Goal: Information Seeking & Learning: Learn about a topic

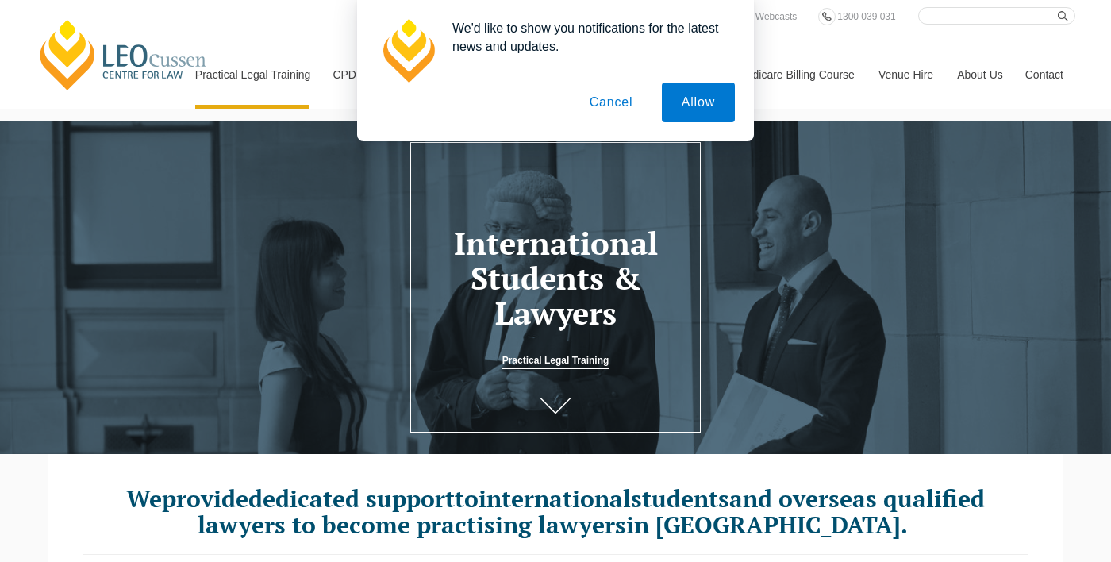
click at [612, 96] on button "Cancel" at bounding box center [611, 102] width 83 height 40
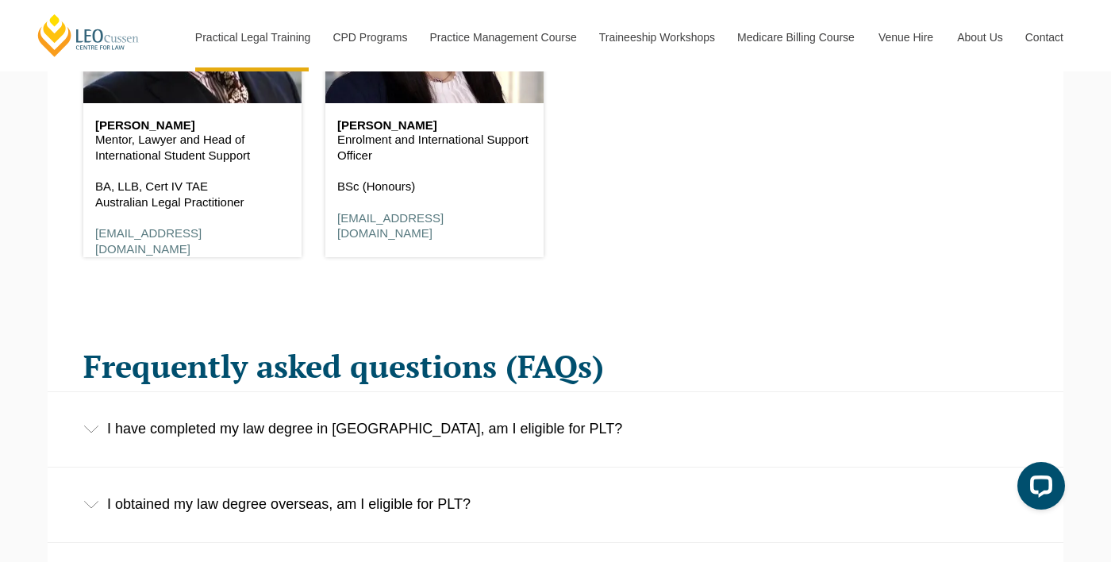
scroll to position [2193, 0]
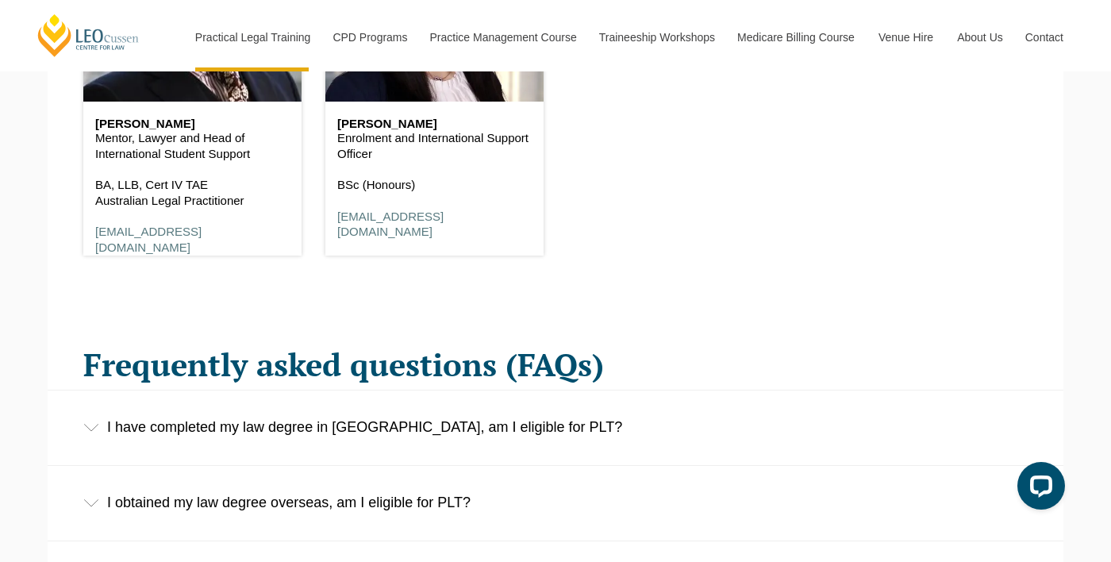
click at [90, 489] on div "I obtained my law degree overseas, am I eligible for PLT?" at bounding box center [555, 503] width 1015 height 74
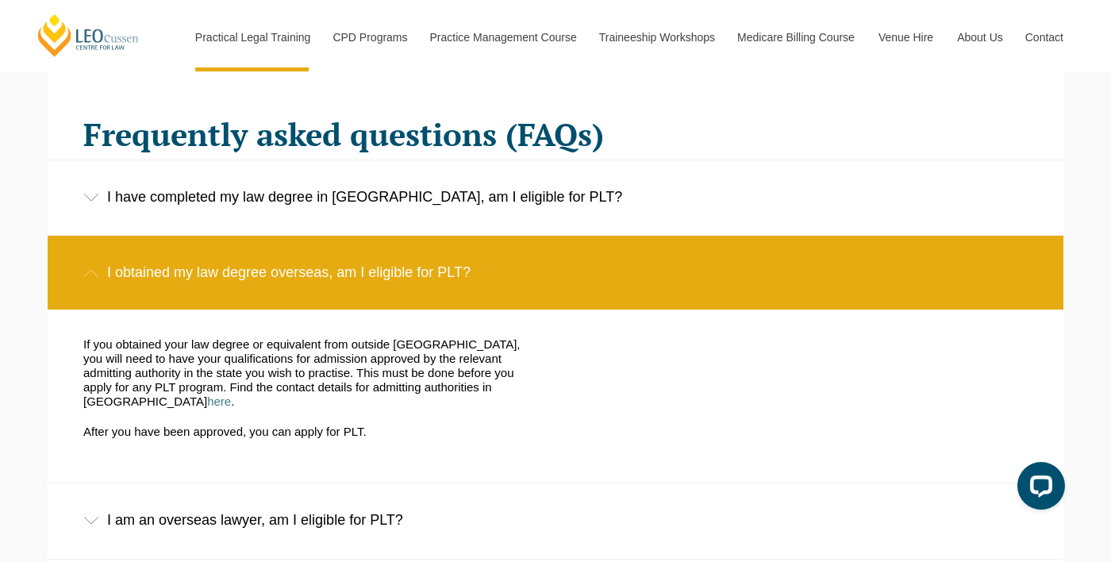
scroll to position [2427, 0]
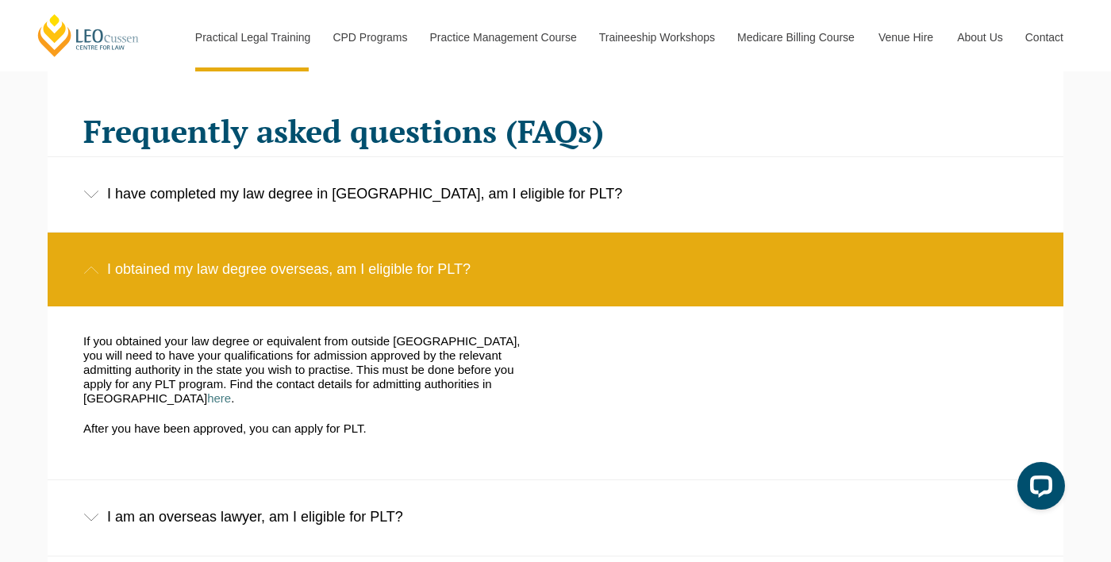
click at [109, 483] on div "I am an overseas lawyer, am I eligible for PLT?" at bounding box center [555, 517] width 1015 height 74
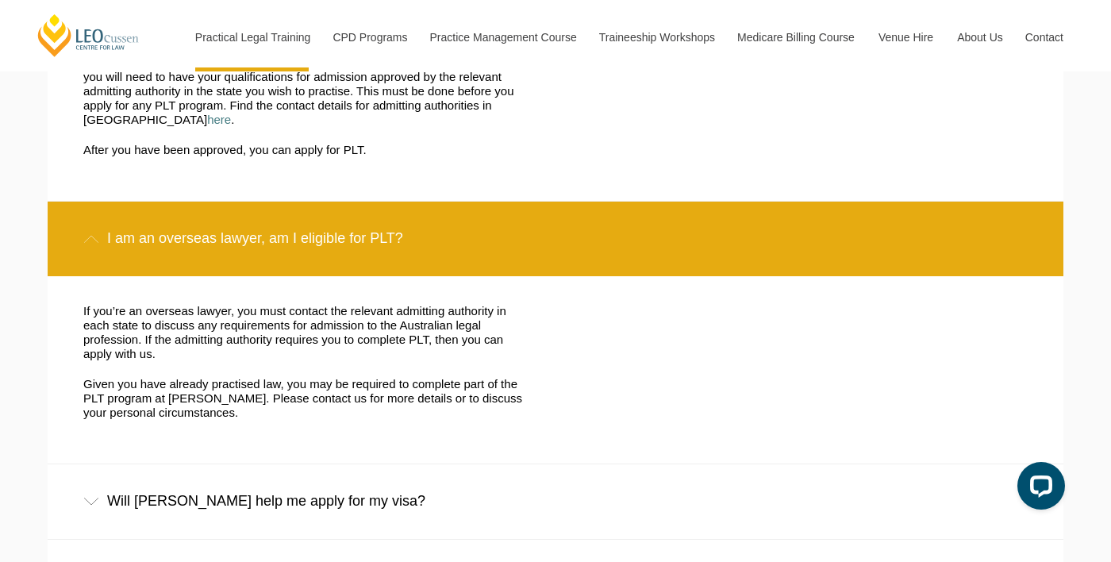
scroll to position [2707, 0]
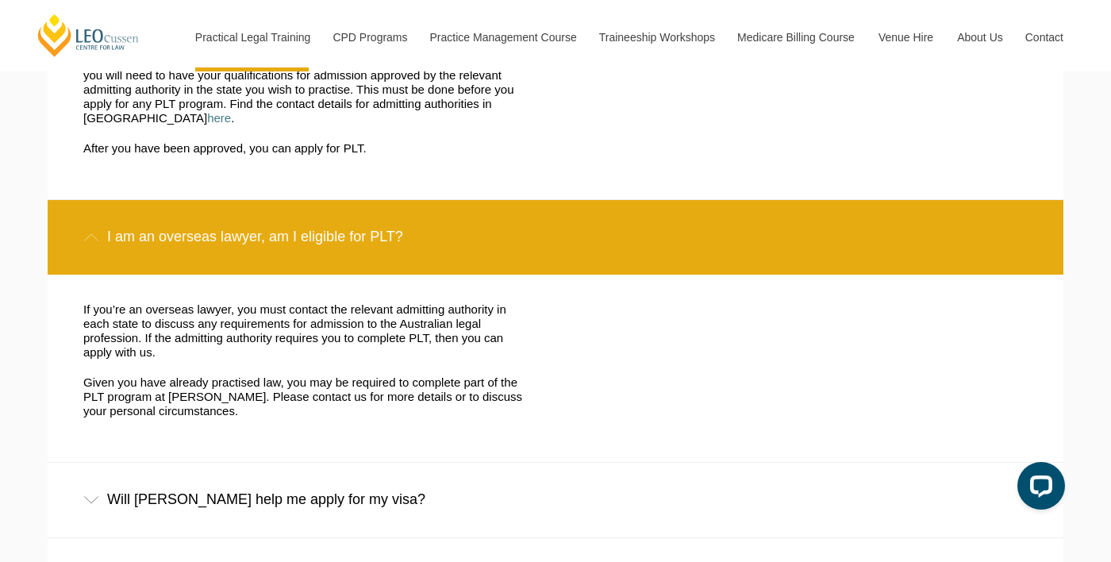
click at [96, 496] on icon at bounding box center [91, 500] width 16 height 8
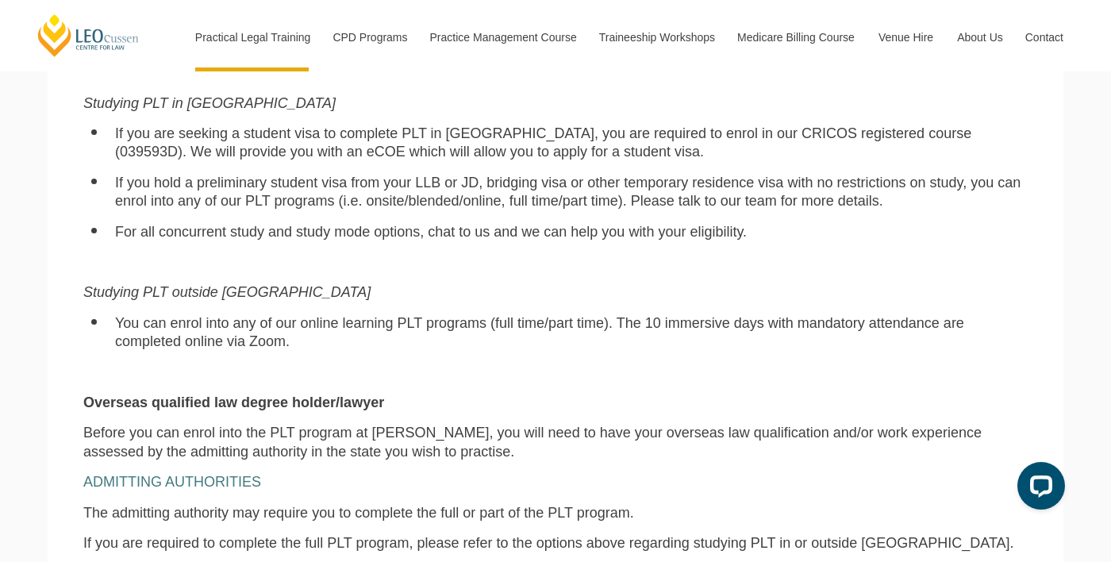
scroll to position [0, 0]
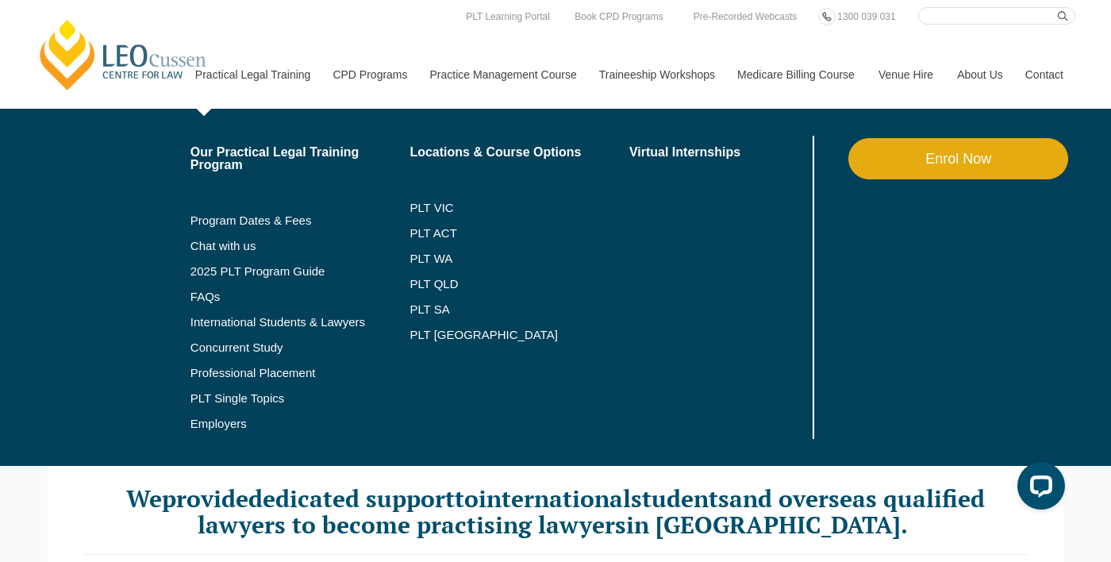
click at [256, 81] on link "Practical Legal Training" at bounding box center [252, 74] width 138 height 68
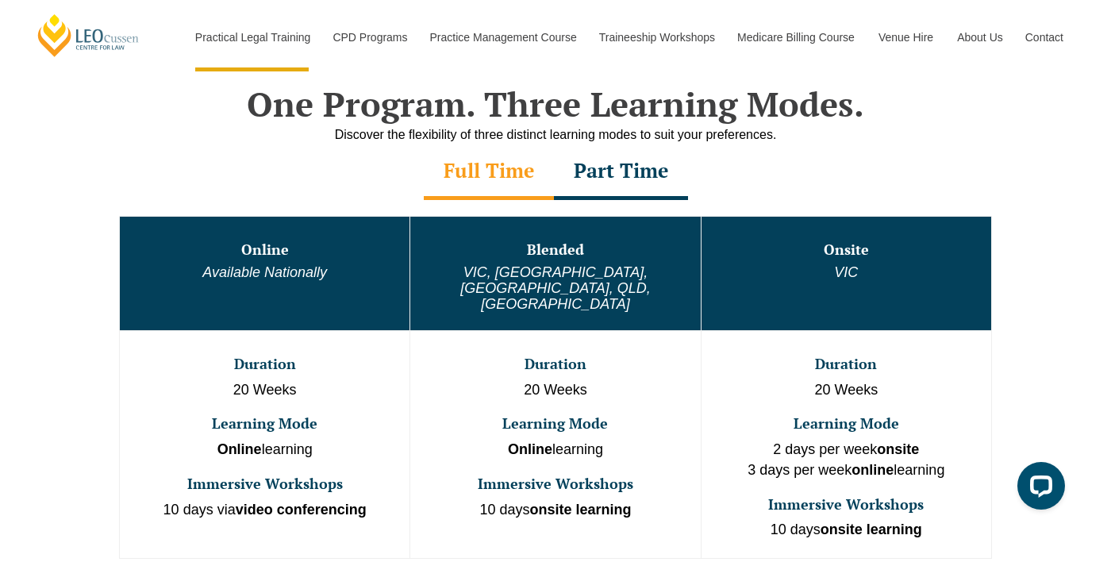
scroll to position [773, 0]
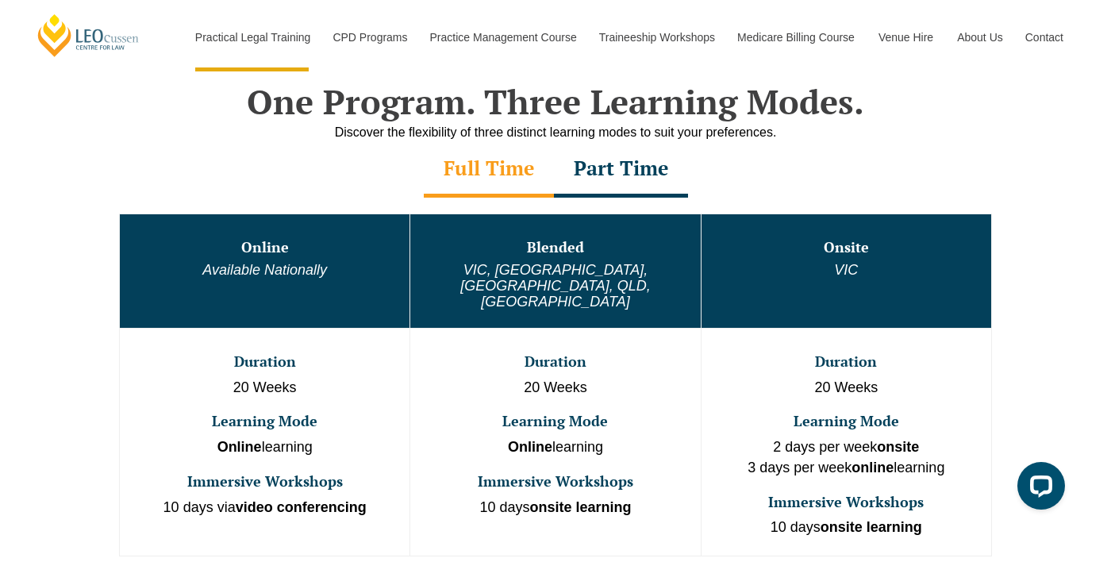
click at [608, 165] on div "Part Time" at bounding box center [621, 170] width 134 height 56
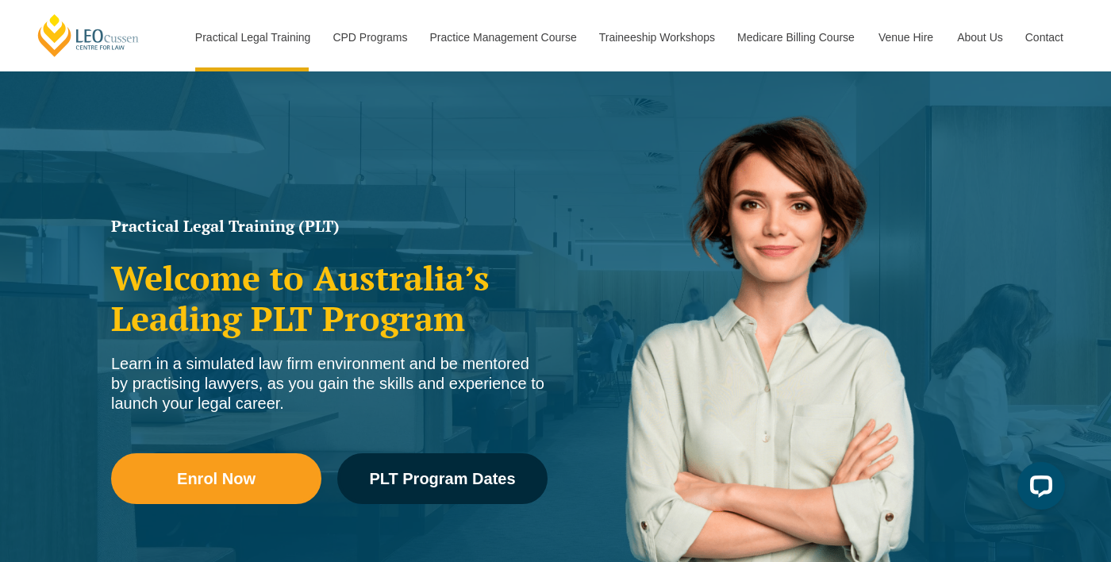
scroll to position [0, 0]
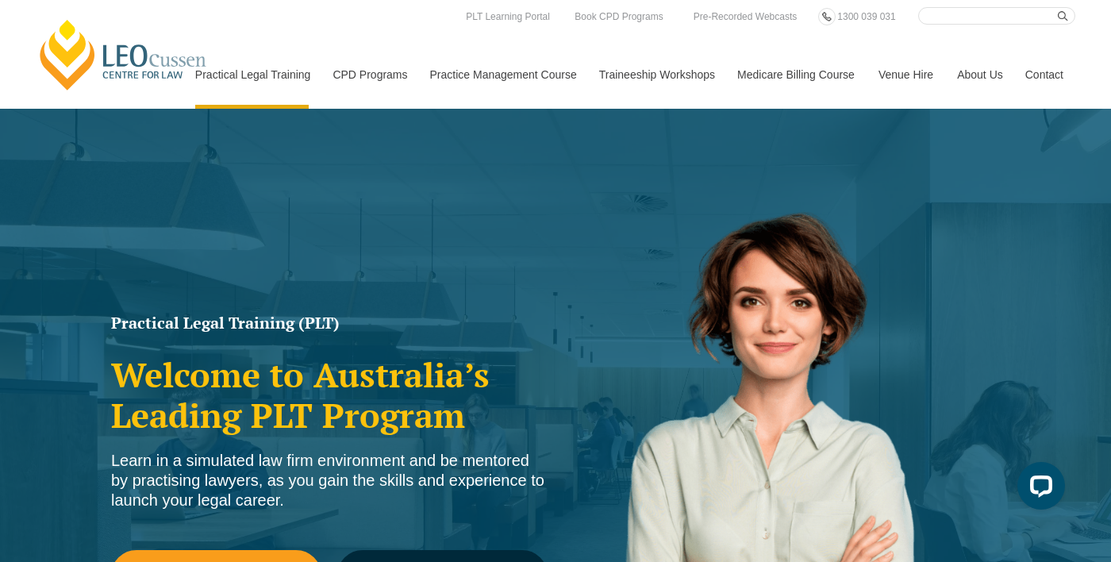
click at [144, 63] on link "[PERSON_NAME] Centre for Law" at bounding box center [123, 54] width 175 height 75
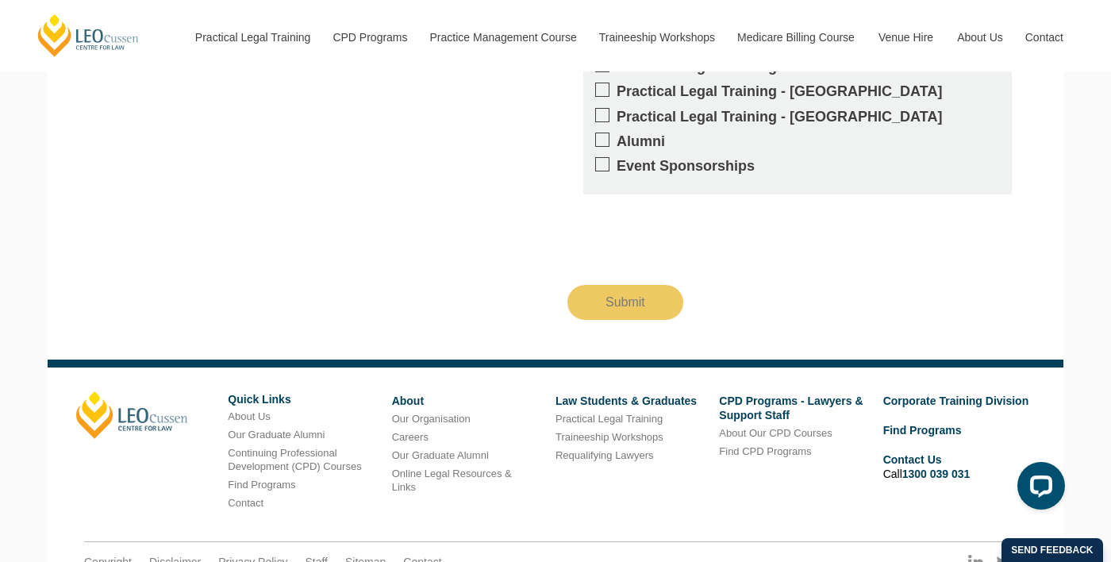
scroll to position [2912, 0]
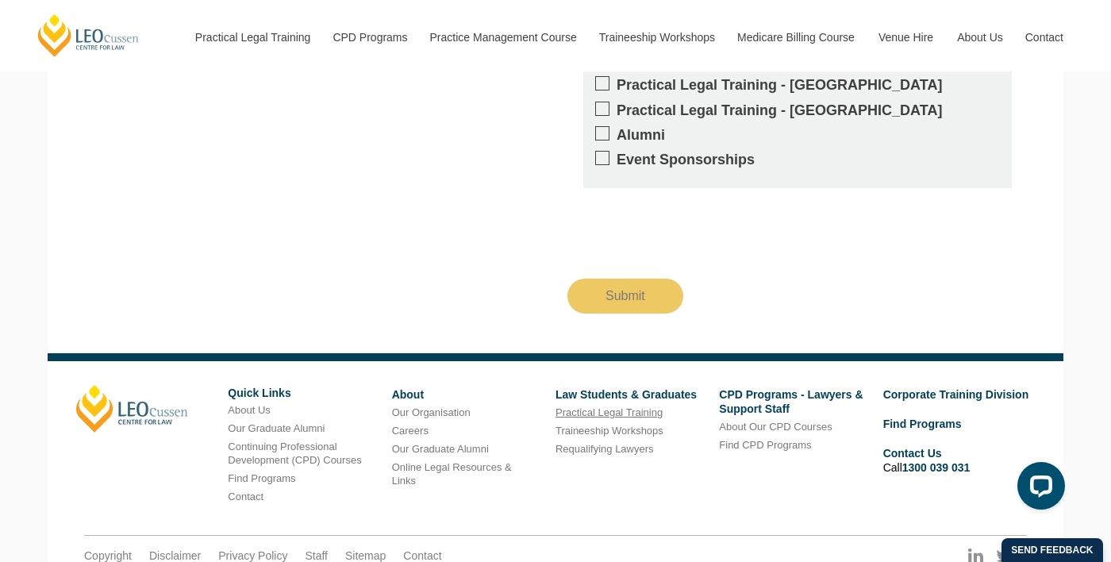
click at [577, 406] on link "Practical Legal Training" at bounding box center [608, 412] width 107 height 12
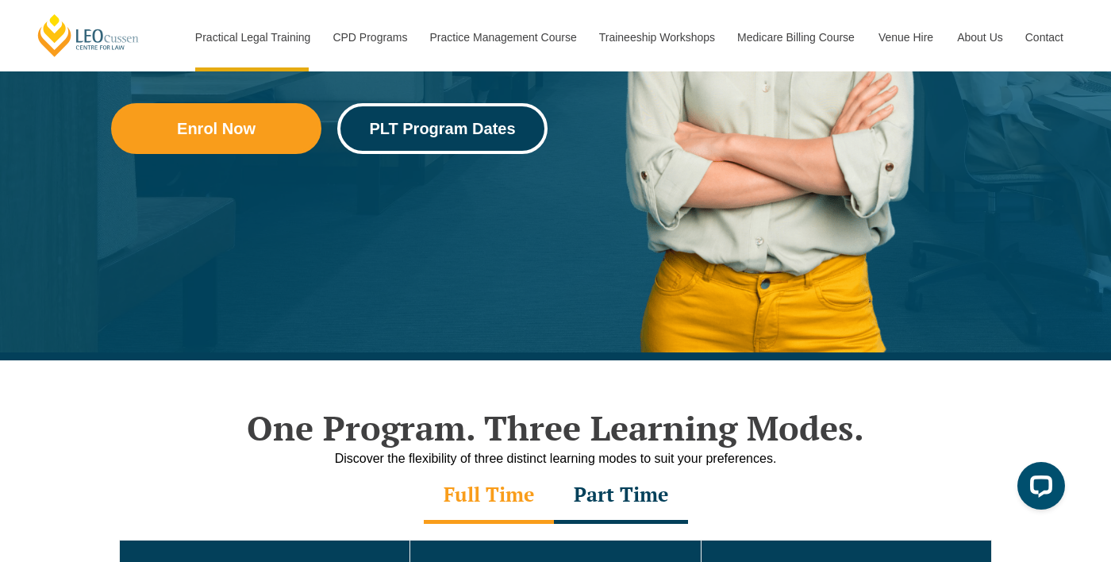
click at [420, 129] on span "PLT Program Dates" at bounding box center [442, 129] width 146 height 16
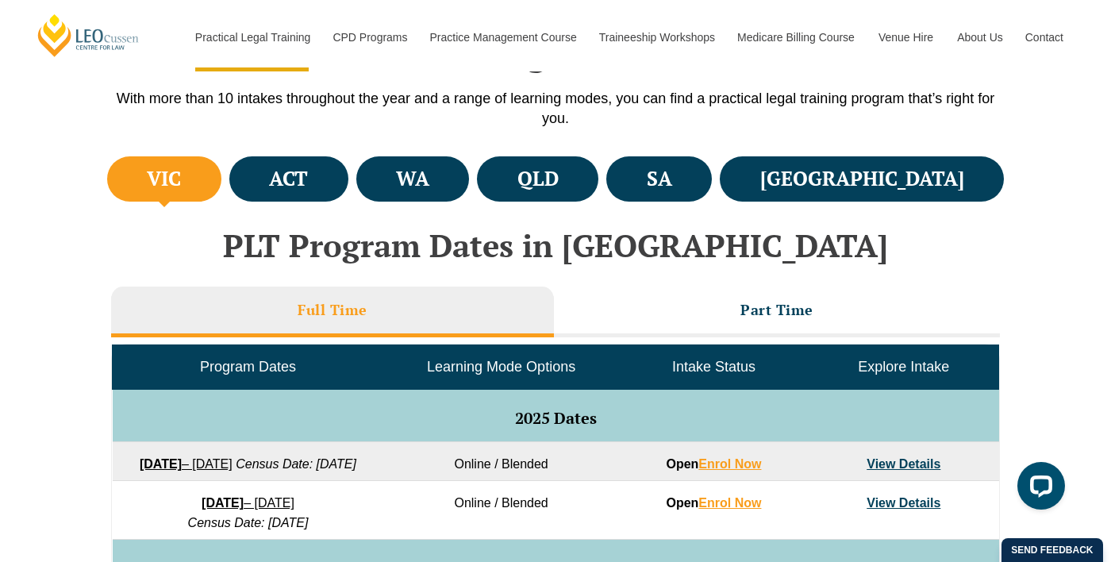
scroll to position [512, 0]
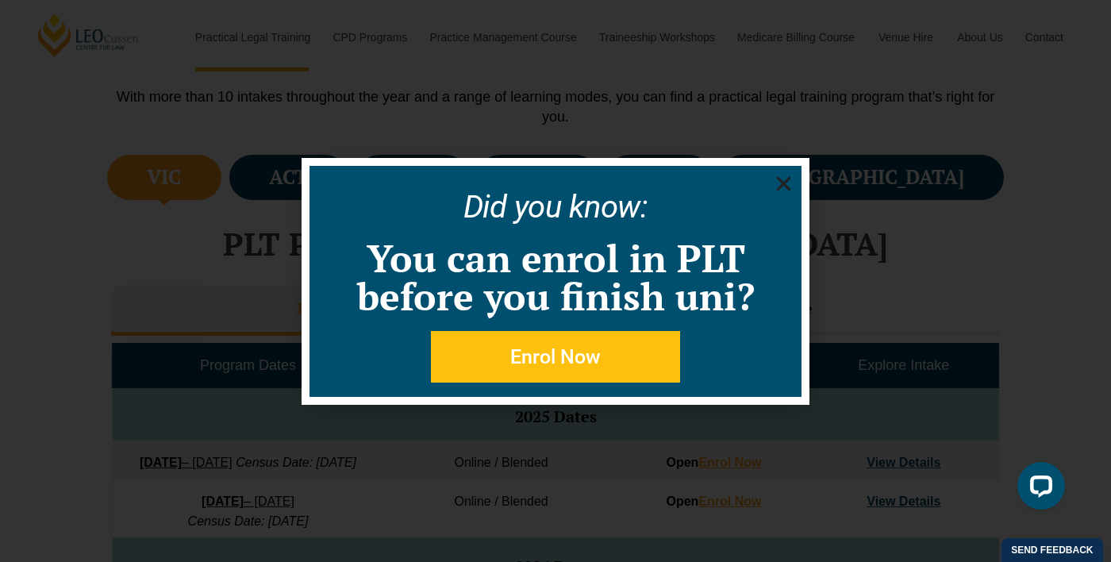
click at [789, 190] on use "Close" at bounding box center [784, 183] width 14 height 14
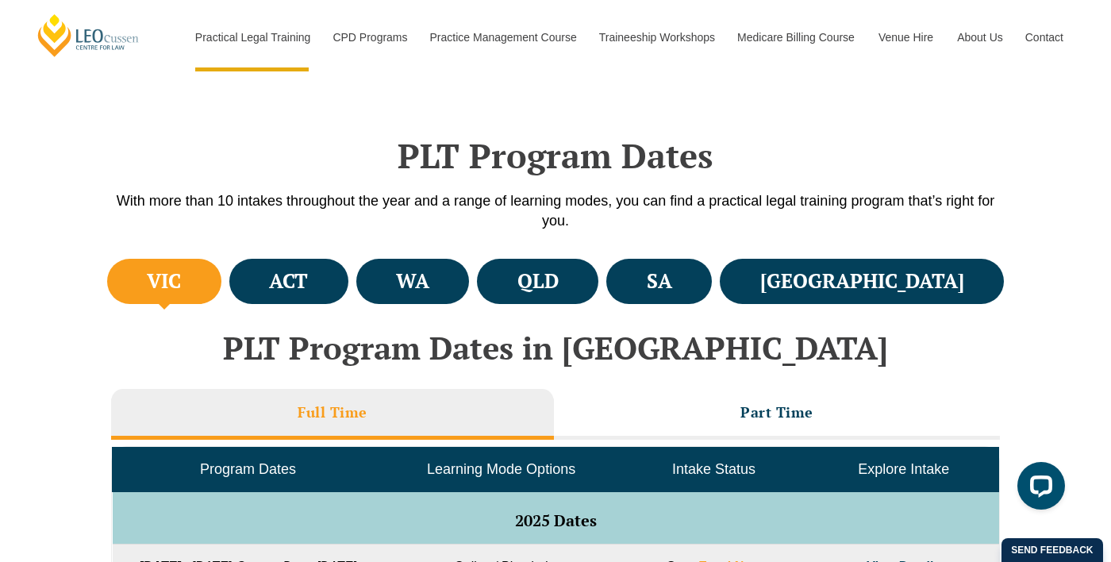
scroll to position [0, 0]
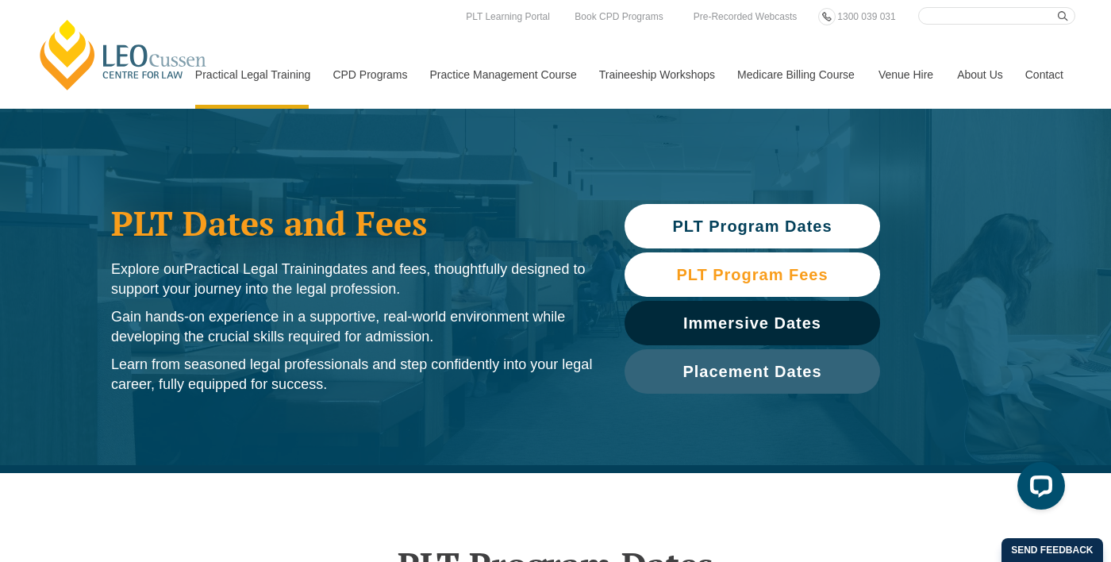
click at [724, 272] on span "PLT Program Fees" at bounding box center [752, 275] width 152 height 16
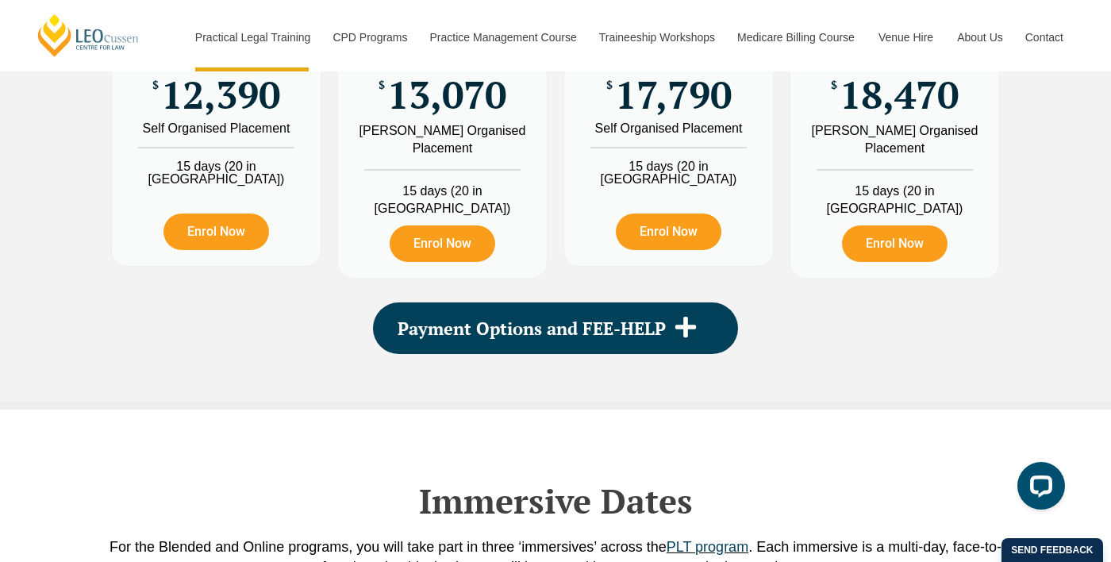
scroll to position [2006, 0]
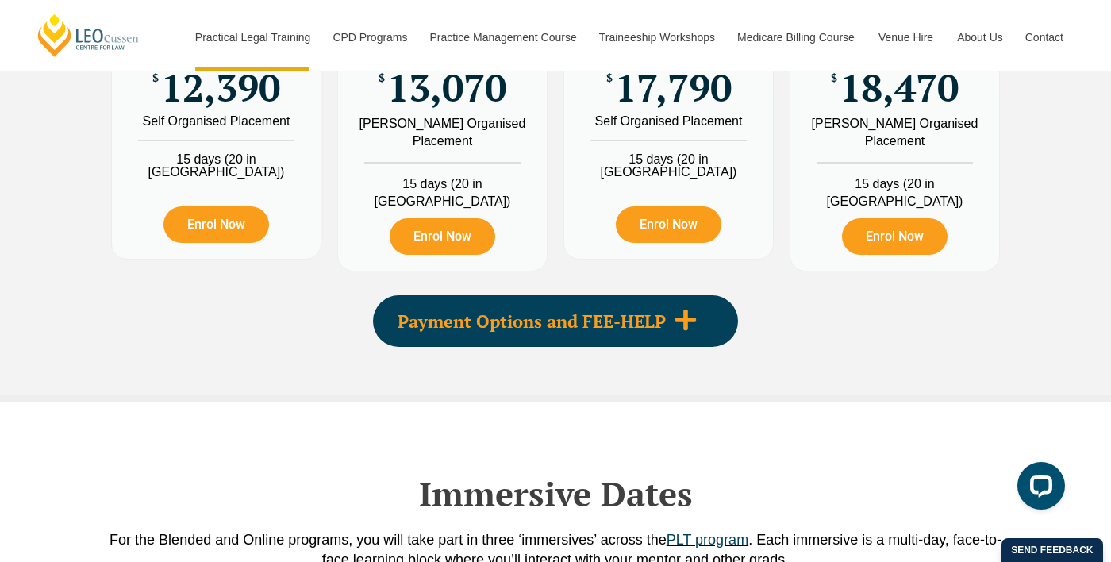
click at [640, 330] on span "Payment Options and FEE-HELP" at bounding box center [531, 321] width 268 height 17
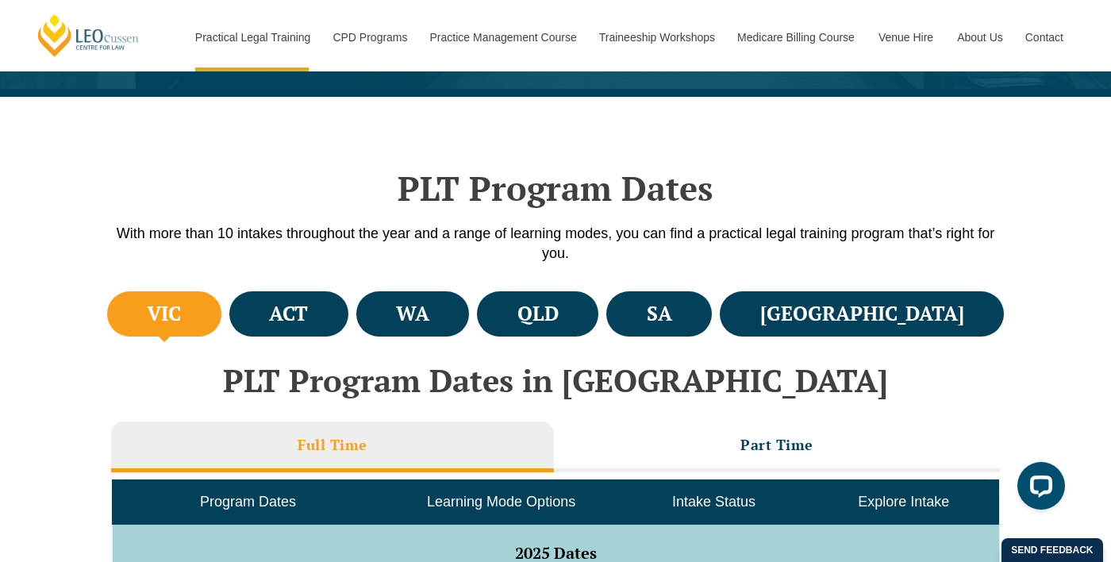
scroll to position [377, 0]
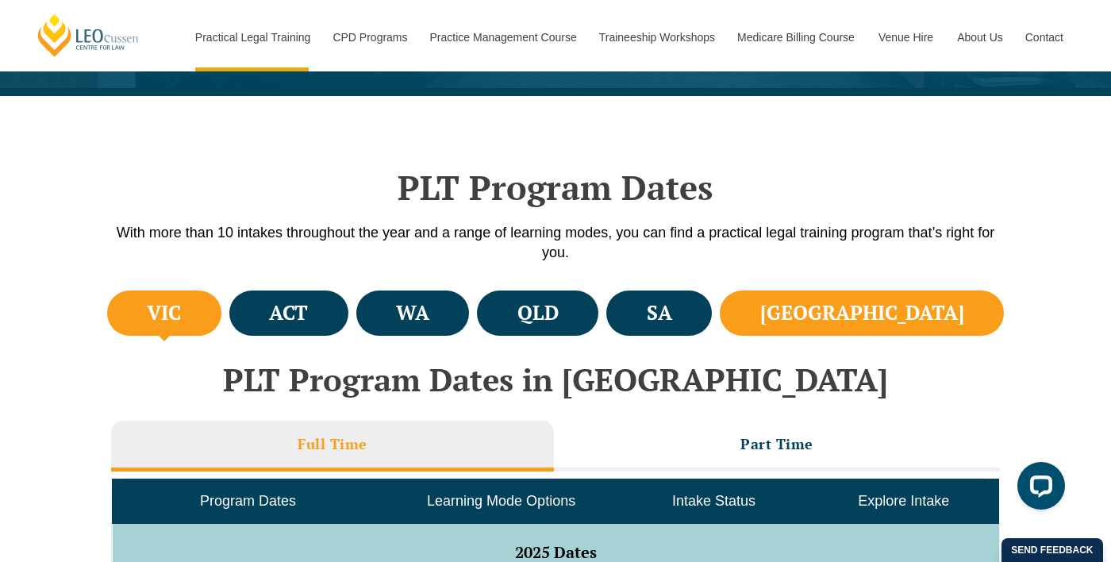
click at [902, 310] on li "NSW" at bounding box center [861, 312] width 284 height 45
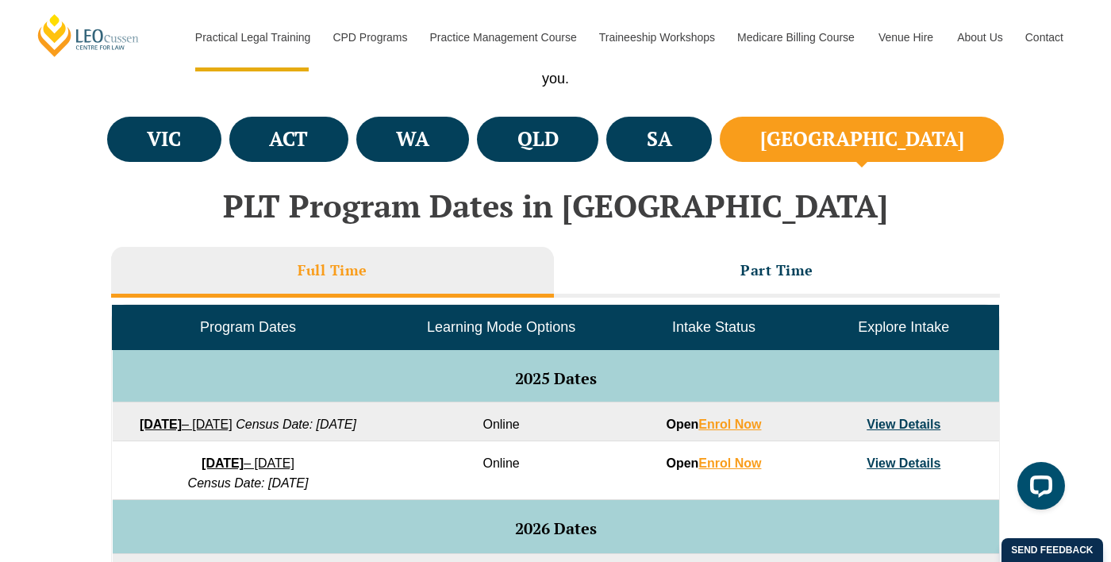
scroll to position [0, 0]
